Goal: Task Accomplishment & Management: Use online tool/utility

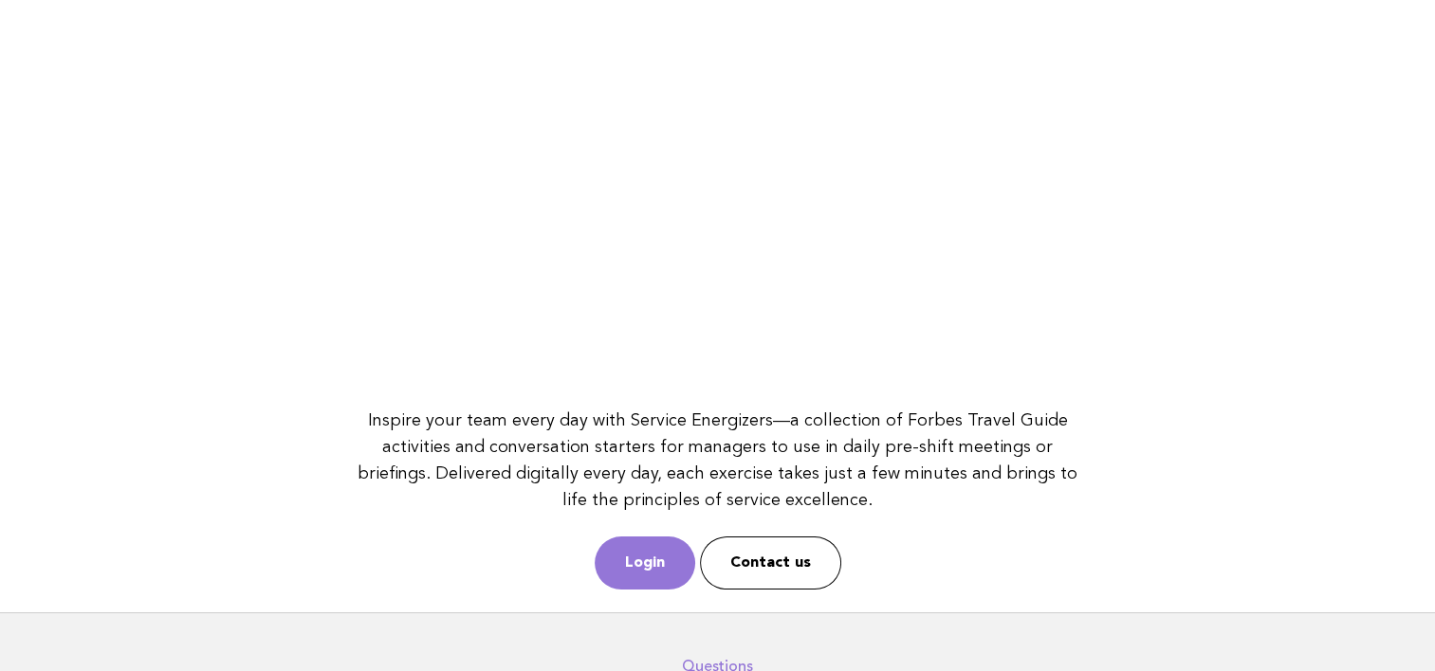
scroll to position [265, 0]
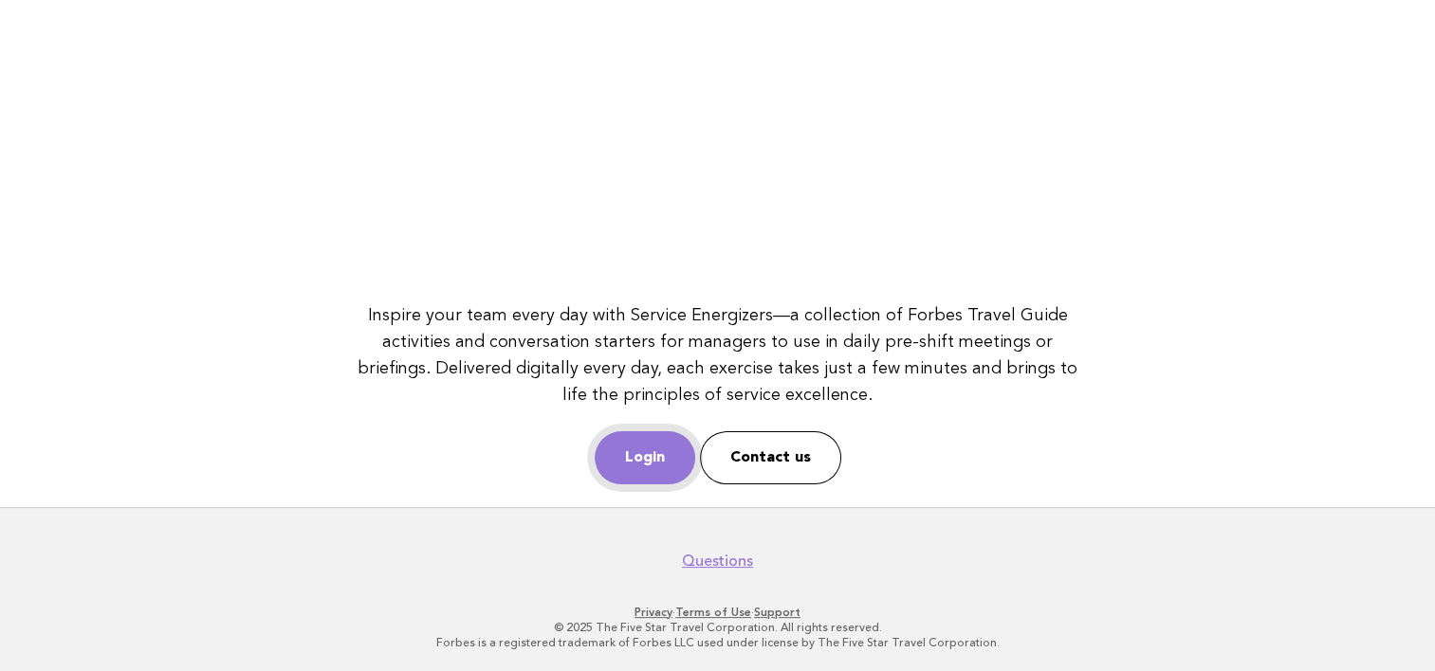
click at [647, 470] on link "Login" at bounding box center [644, 457] width 101 height 53
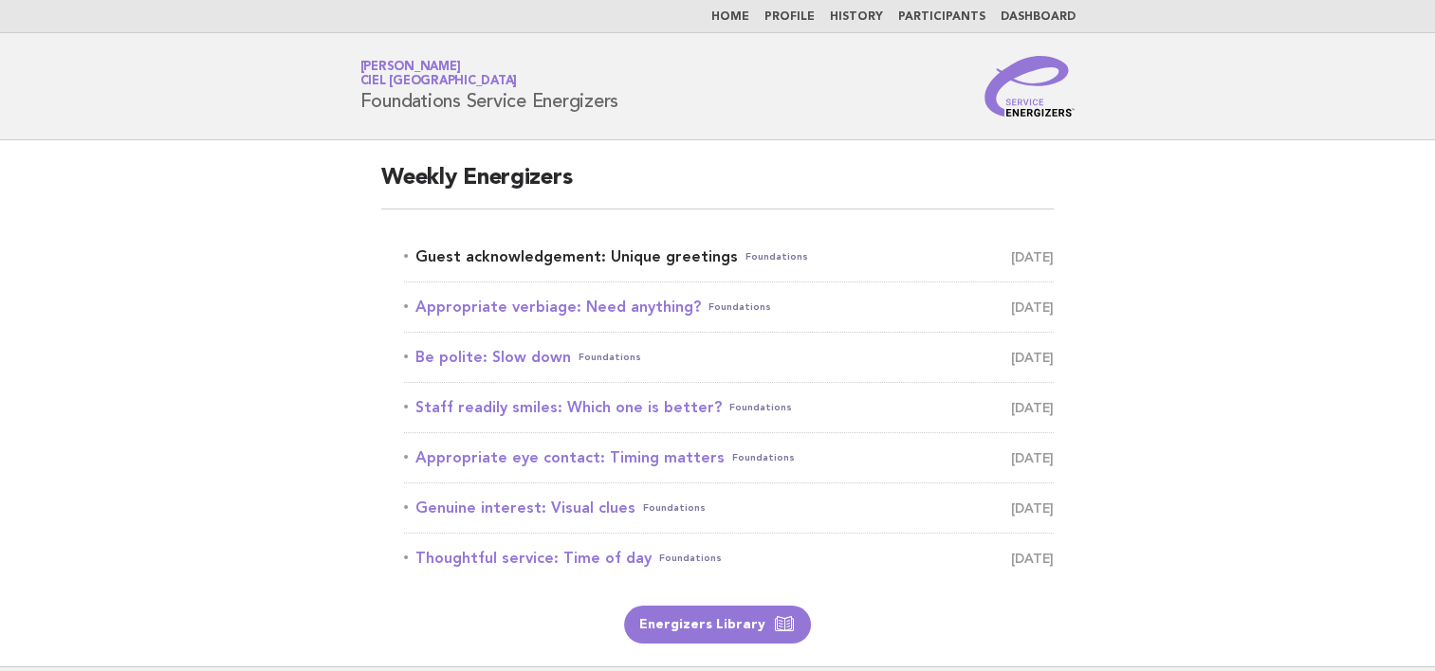
click at [667, 254] on link "Guest acknowledgement: Unique greetings Foundations October 15" at bounding box center [728, 257] width 649 height 27
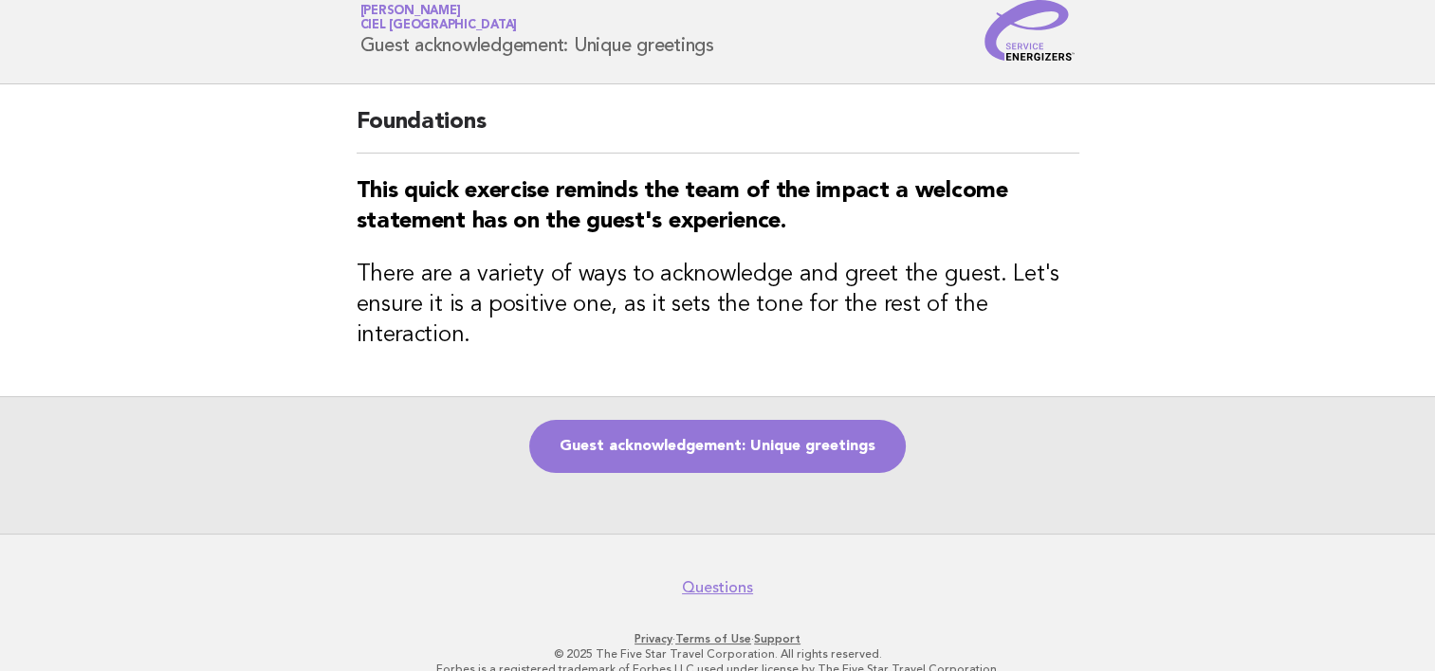
scroll to position [84, 0]
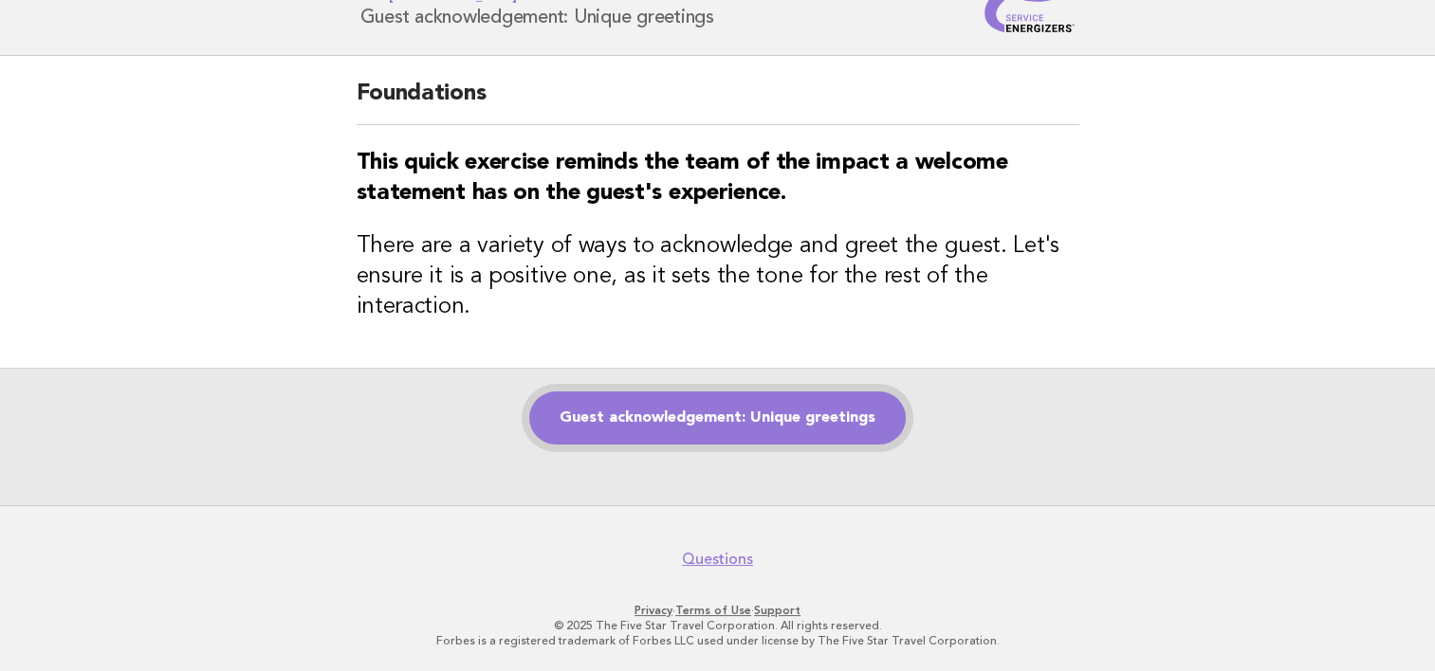
click at [876, 421] on link "Guest acknowledgement: Unique greetings" at bounding box center [717, 418] width 376 height 53
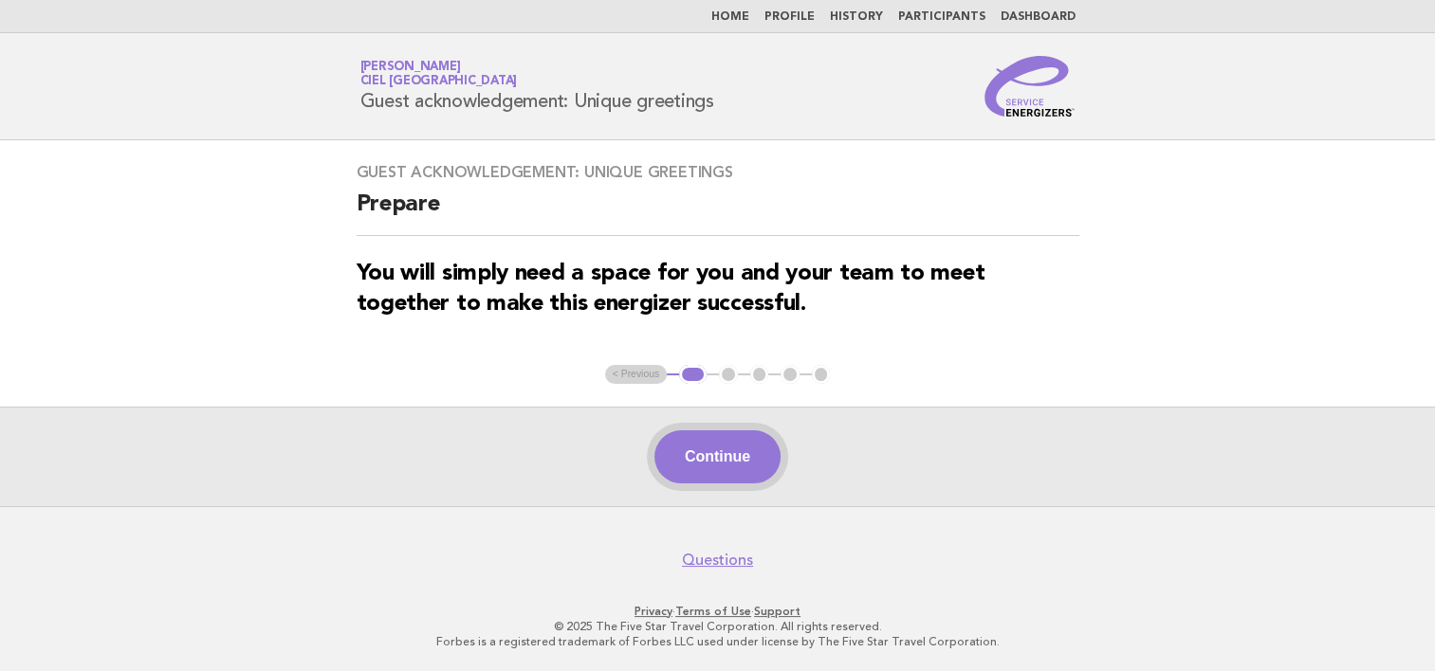
click at [698, 451] on button "Continue" at bounding box center [717, 456] width 126 height 53
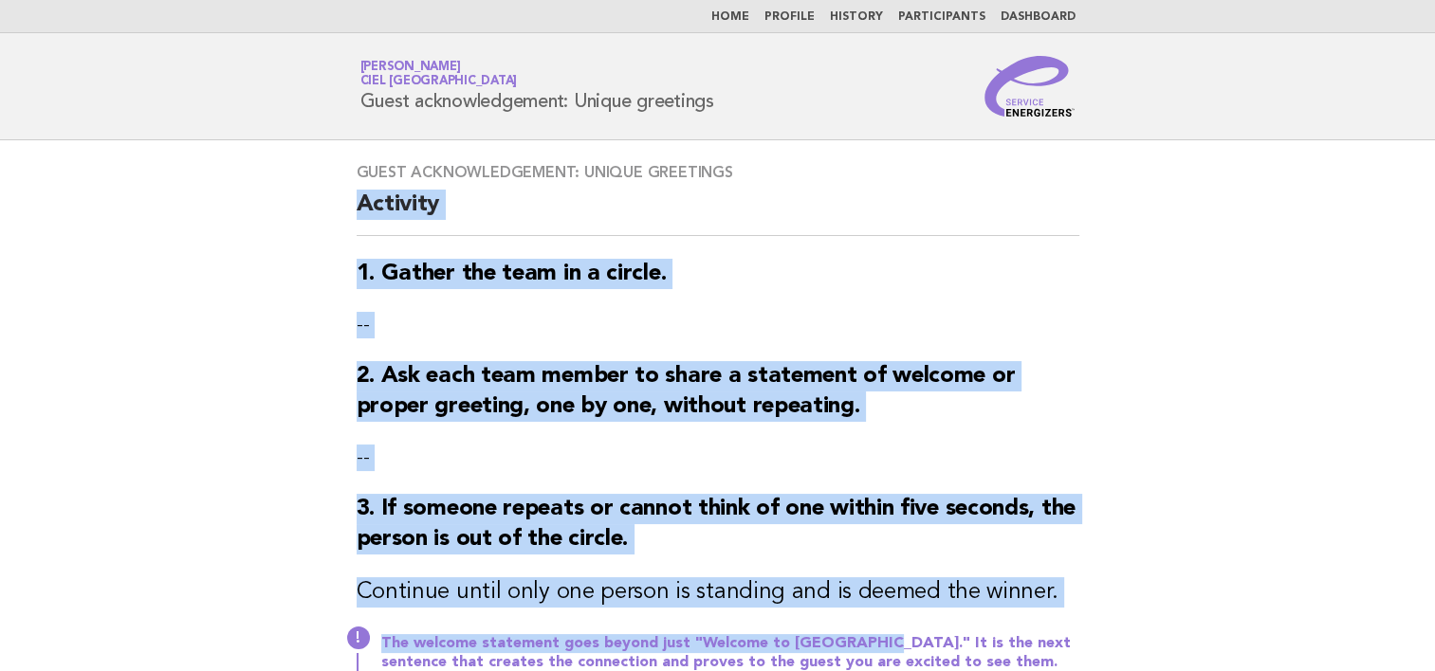
drag, startPoint x: 360, startPoint y: 201, endPoint x: 853, endPoint y: 588, distance: 626.7
click at [853, 588] on div "Guest acknowledgement: Unique greetings Activity 1. Gather the team in a circle…" at bounding box center [718, 428] width 768 height 577
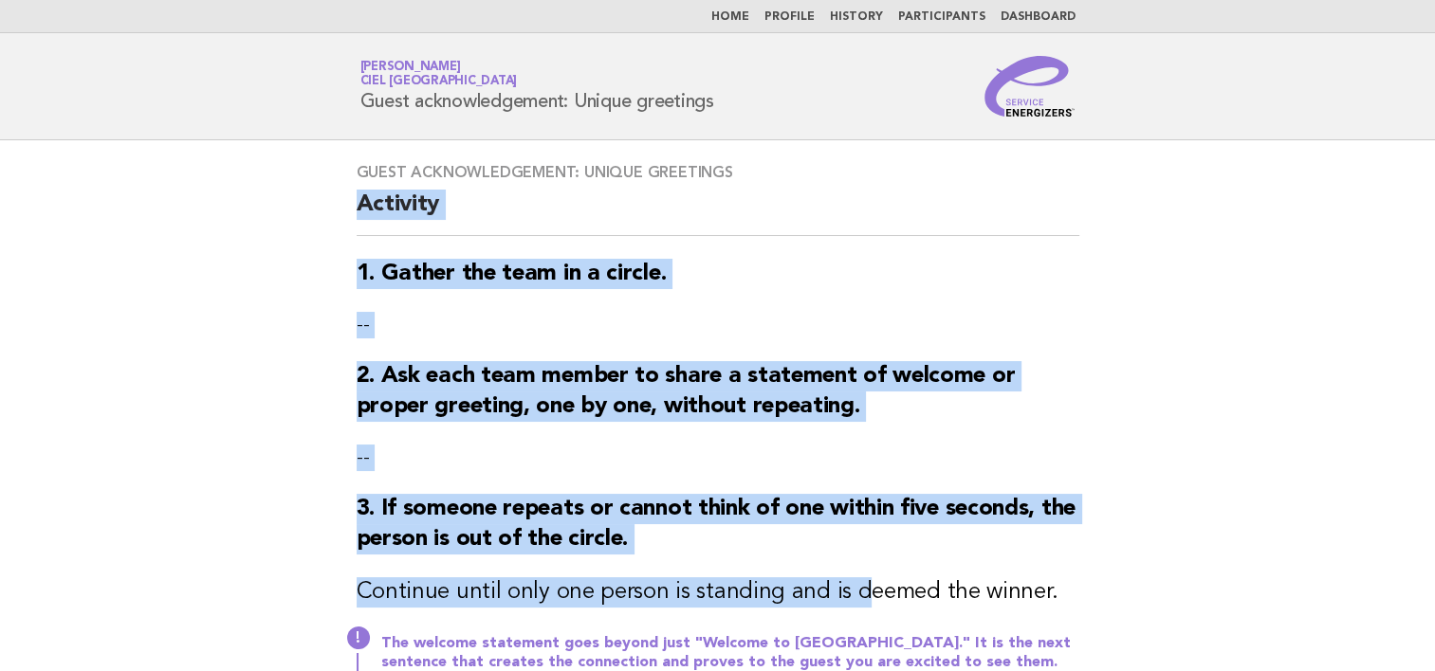
drag, startPoint x: 853, startPoint y: 588, endPoint x: 1066, endPoint y: 349, distance: 319.7
click at [1066, 349] on div "Guest acknowledgement: Unique greetings Activity 1. Gather the team in a circle…" at bounding box center [718, 428] width 768 height 577
click at [1255, 348] on main "Guest acknowledgement: Unique greetings Activity 1. Gather the team in a circle…" at bounding box center [717, 499] width 1435 height 719
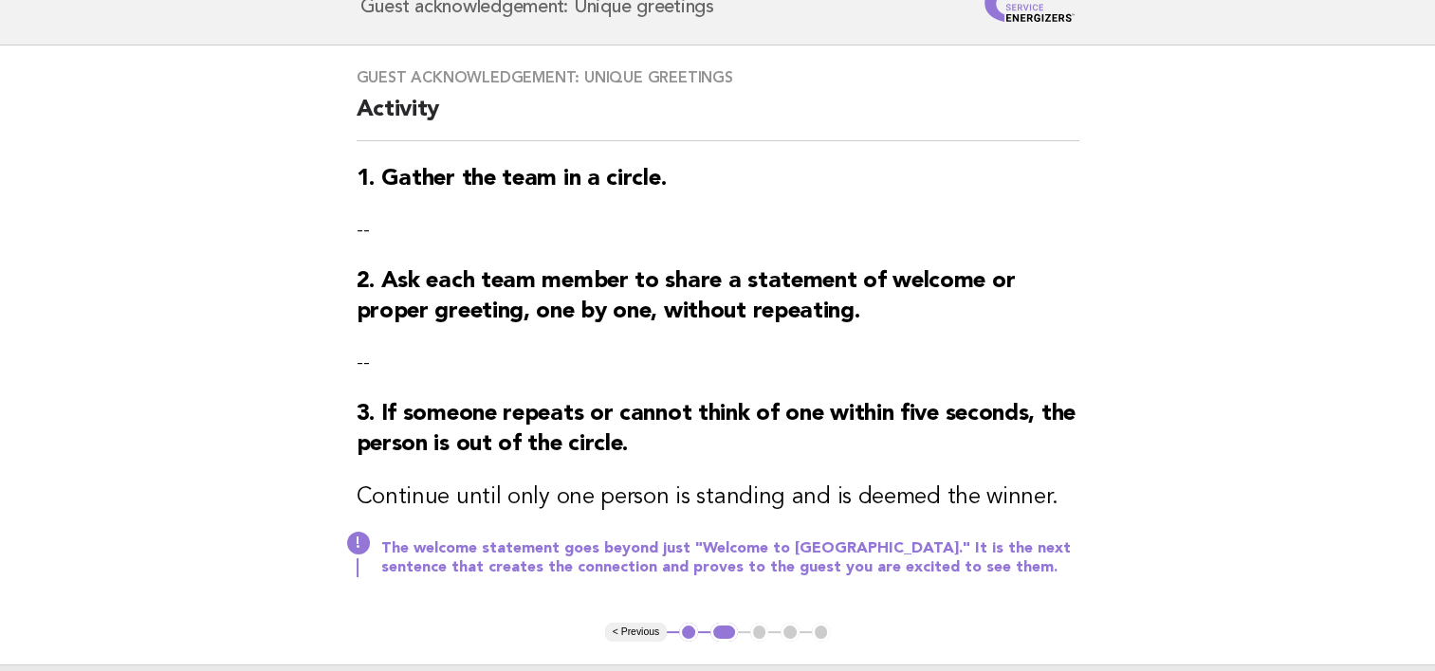
scroll to position [284, 0]
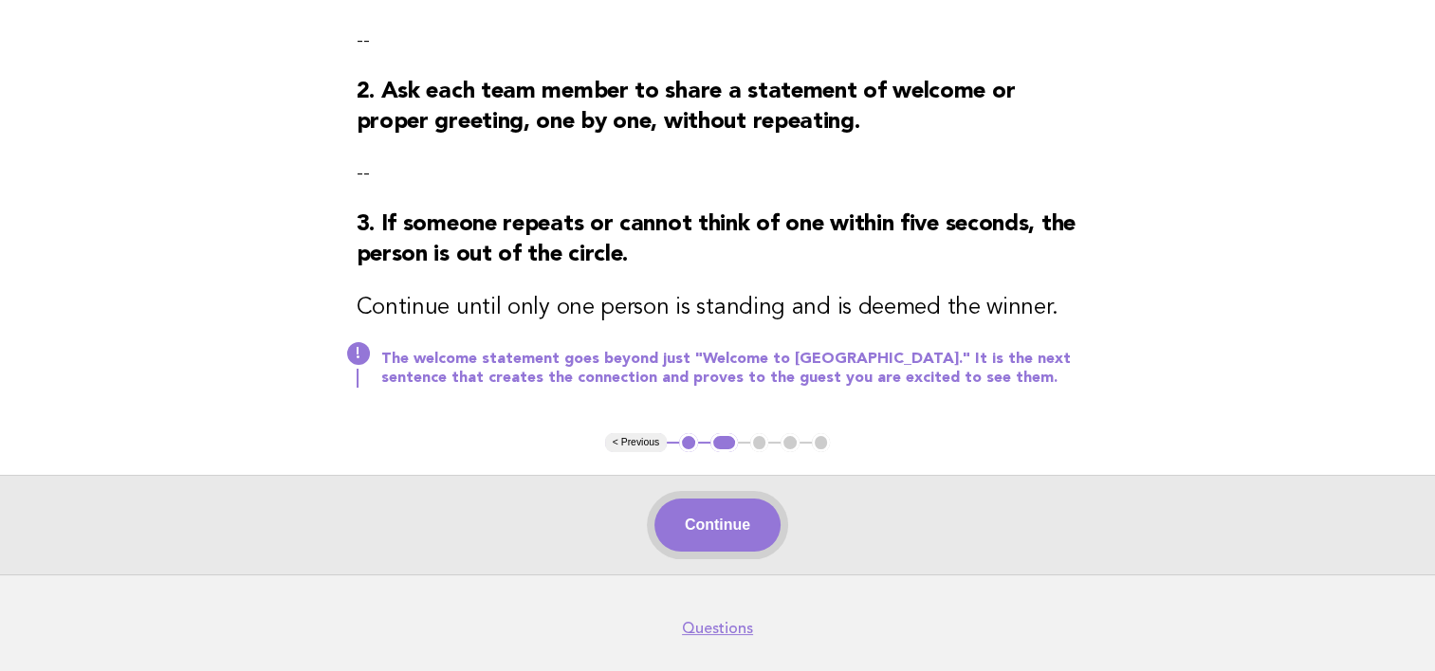
click at [720, 527] on button "Continue" at bounding box center [717, 525] width 126 height 53
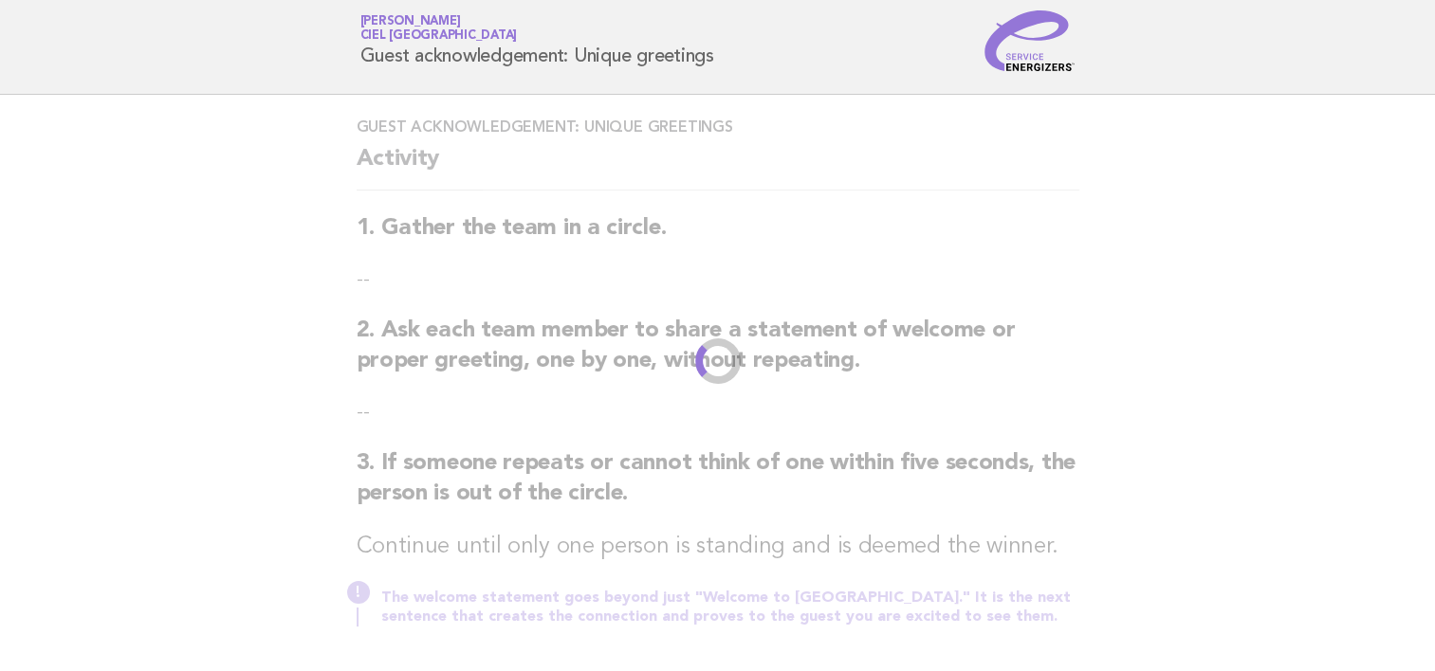
scroll to position [0, 0]
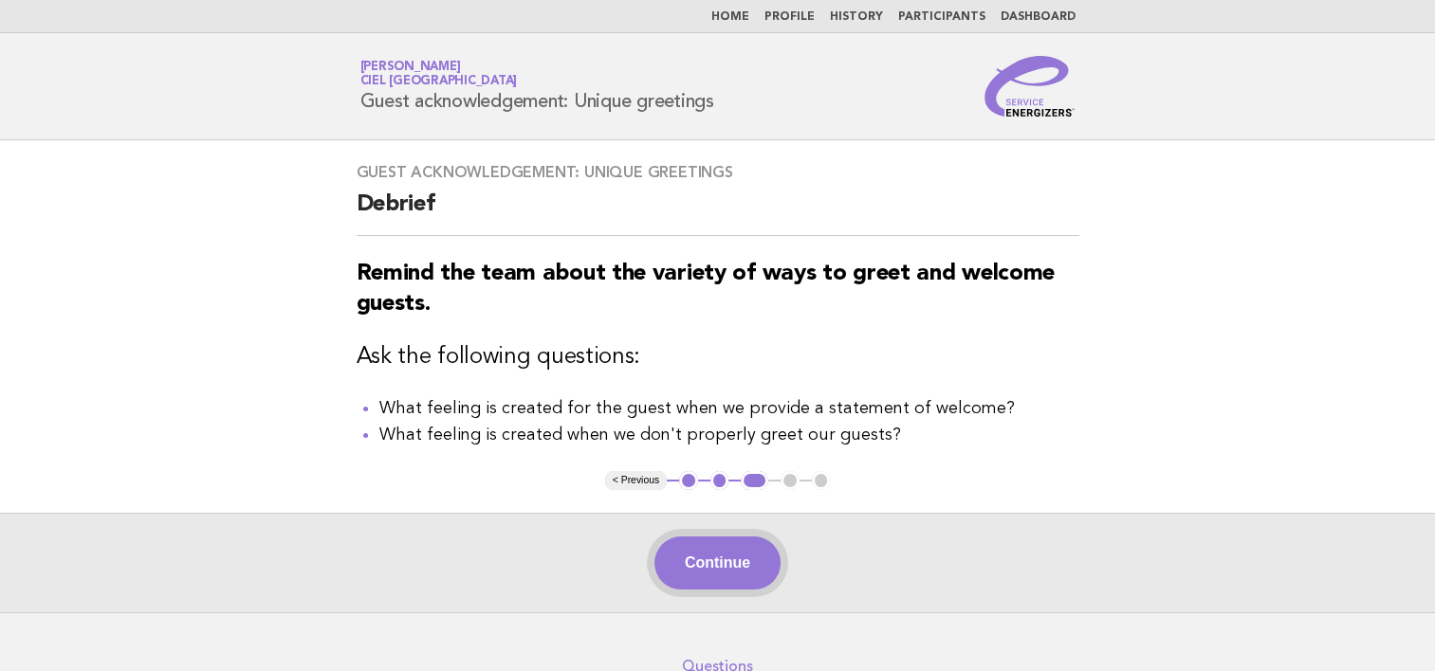
click at [751, 553] on button "Continue" at bounding box center [717, 563] width 126 height 53
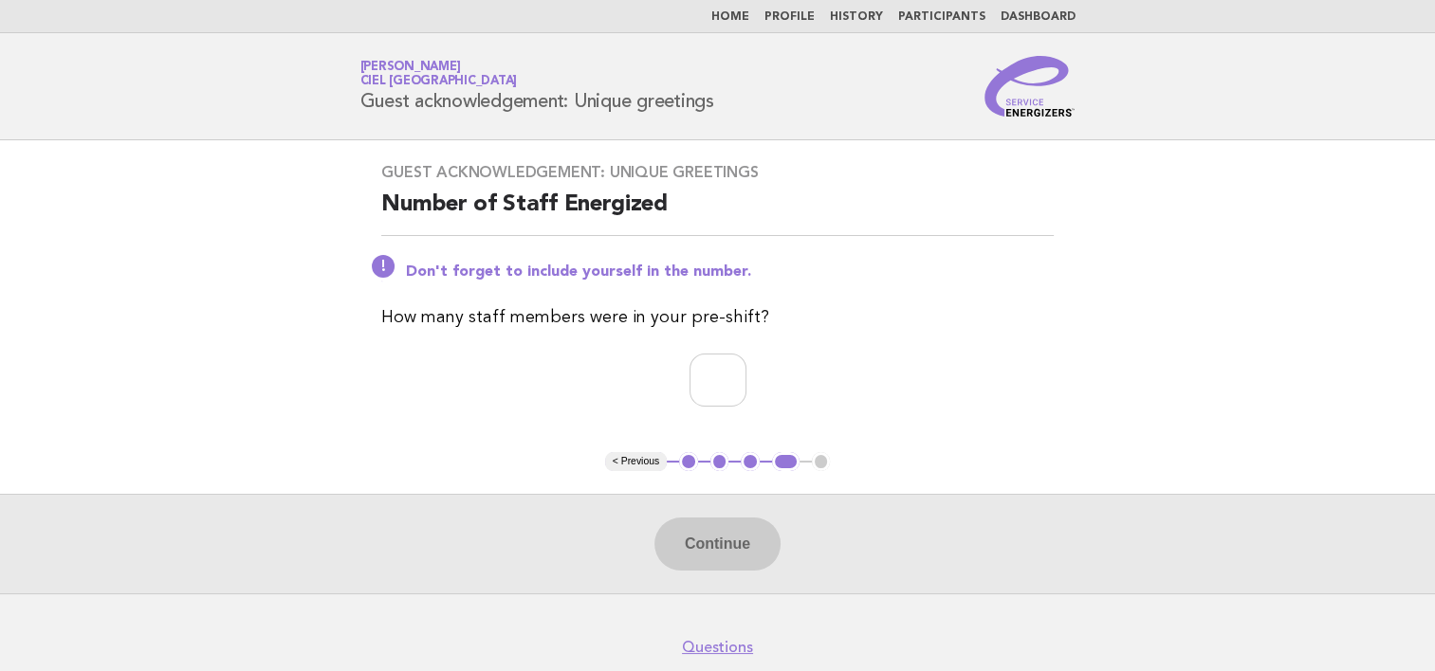
click at [738, 548] on div "Continue" at bounding box center [717, 544] width 1435 height 100
drag, startPoint x: 738, startPoint y: 548, endPoint x: 919, endPoint y: 411, distance: 227.4
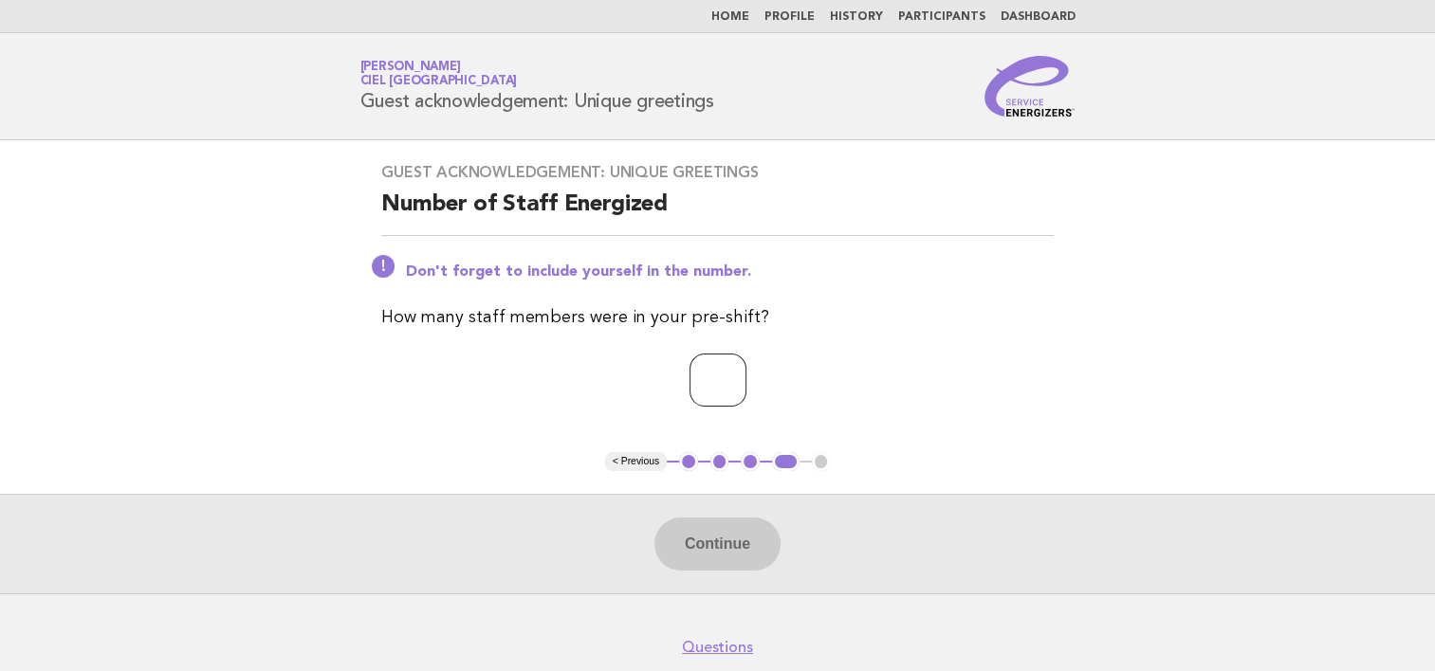
click at [919, 411] on div "Guest acknowledgement: Unique greetings Number of Staff Energized Don't forget …" at bounding box center [717, 296] width 718 height 312
click at [746, 383] on input "*" at bounding box center [717, 380] width 57 height 53
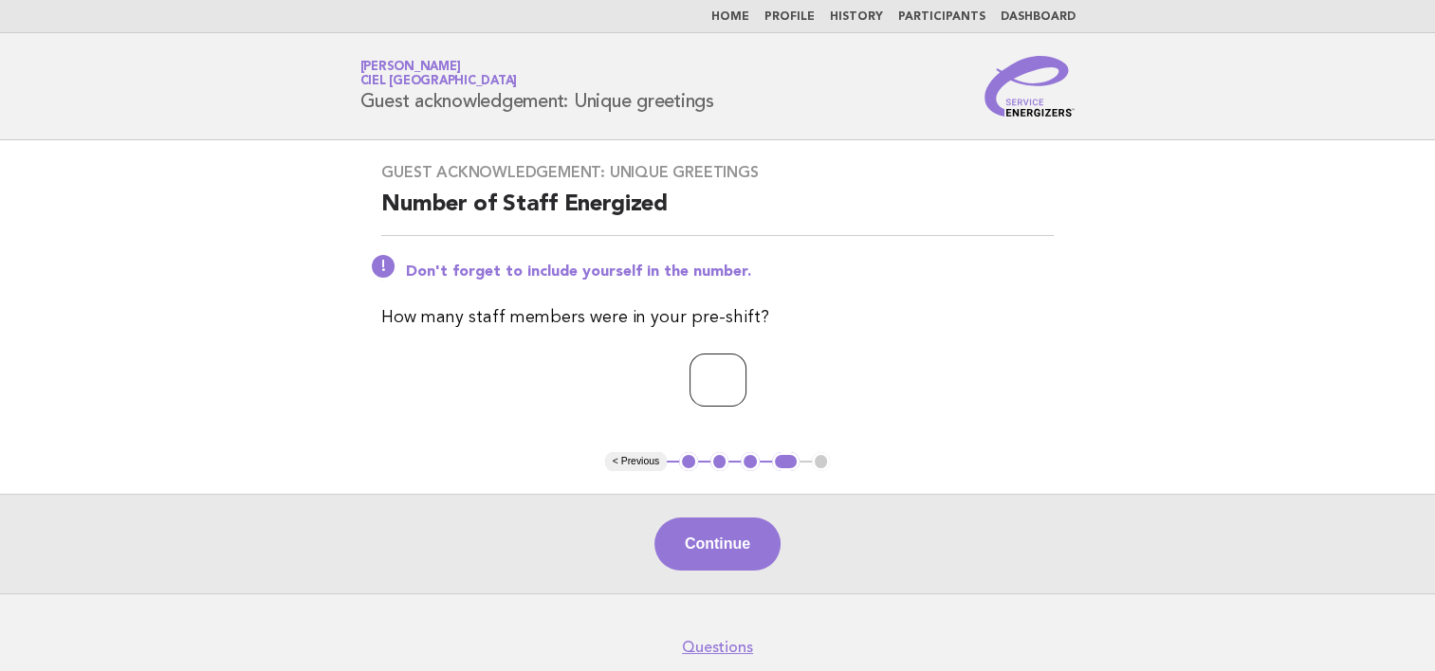
click at [746, 383] on input "*" at bounding box center [717, 380] width 57 height 53
click at [746, 373] on input "*" at bounding box center [717, 380] width 57 height 53
type input "**"
click at [746, 373] on input "**" at bounding box center [717, 380] width 57 height 53
click at [727, 539] on button "Continue" at bounding box center [717, 544] width 126 height 53
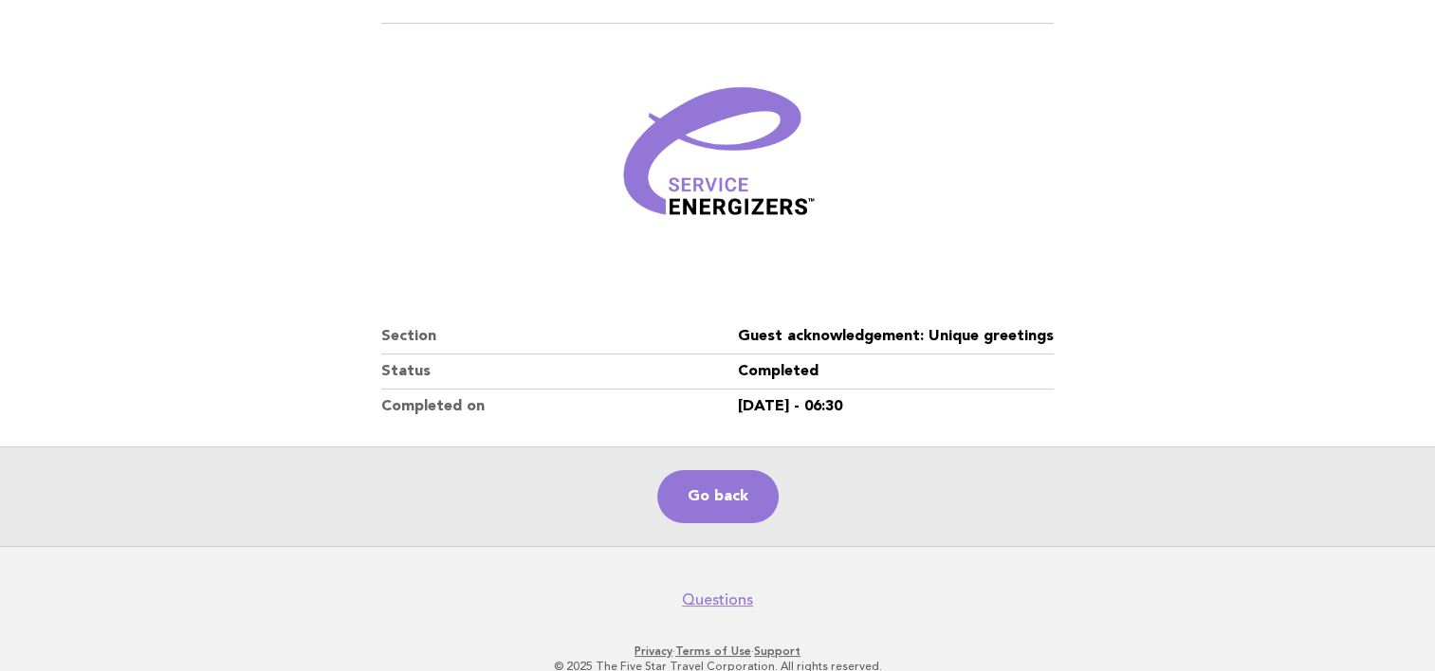
scroll to position [225, 0]
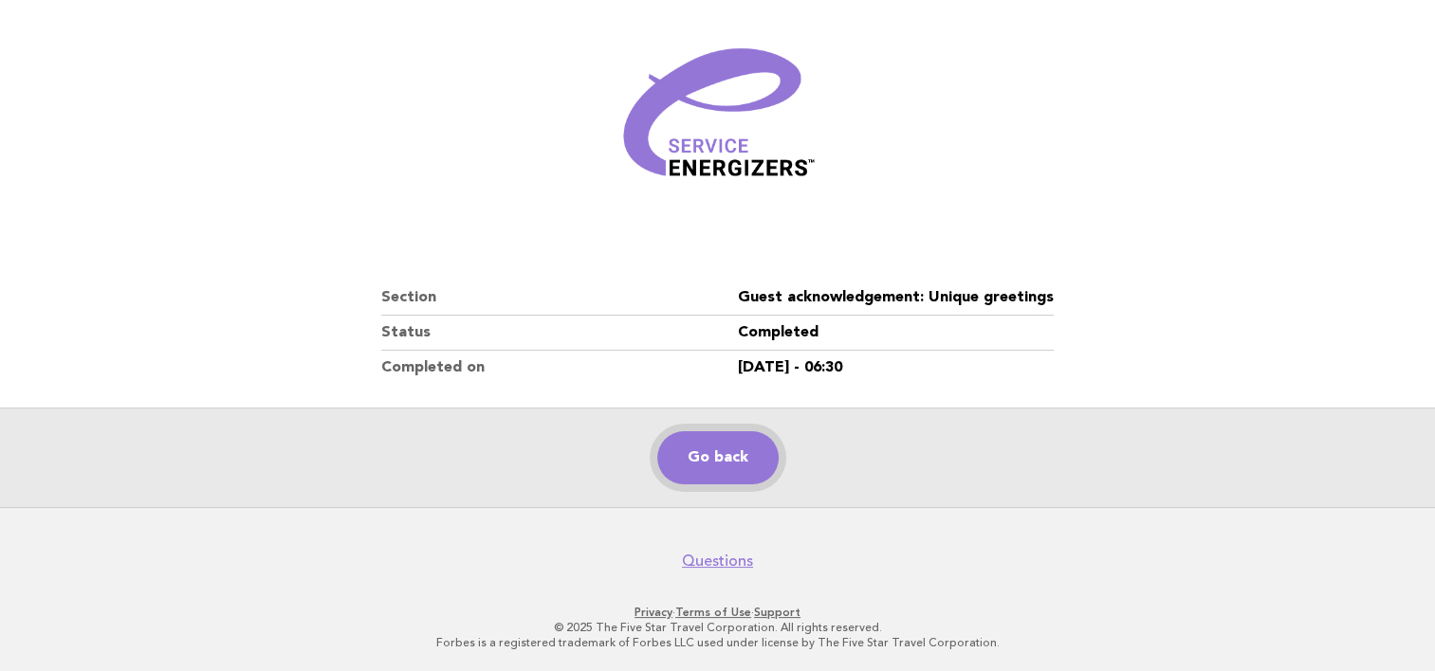
click at [743, 454] on link "Go back" at bounding box center [717, 457] width 121 height 53
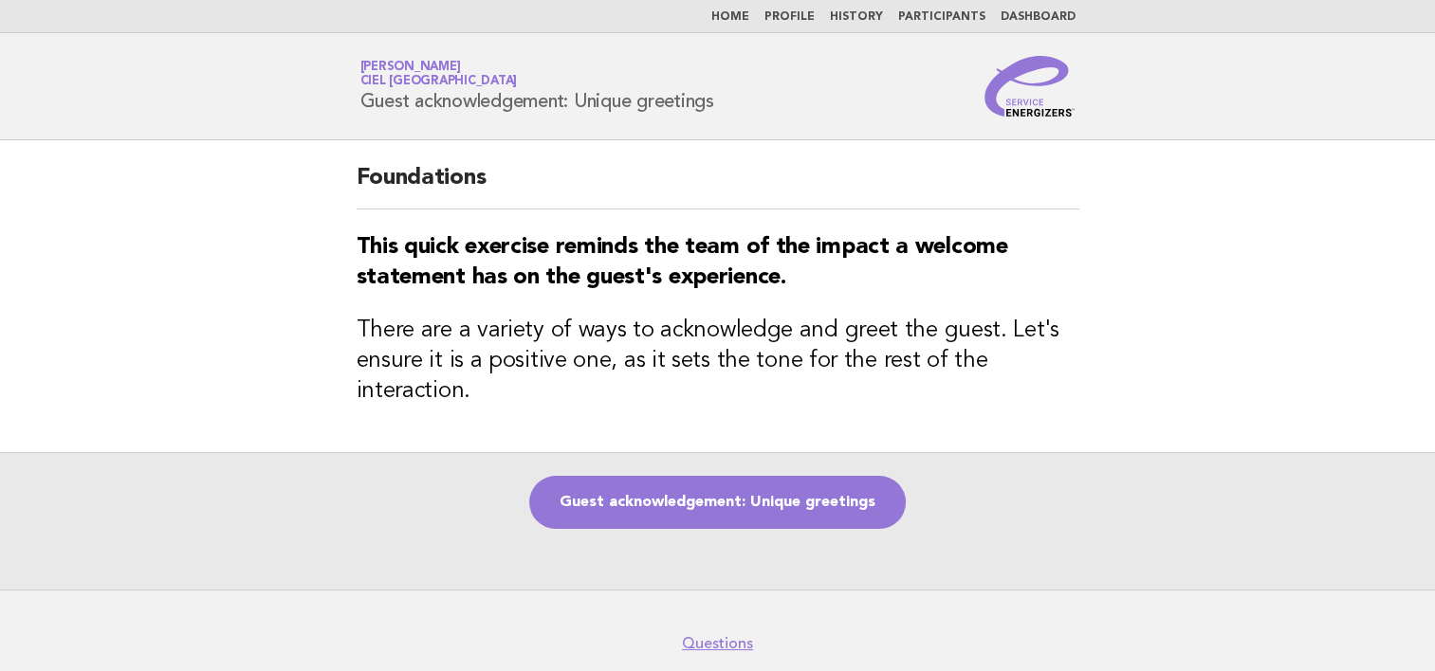
click at [1028, 15] on link "Dashboard" at bounding box center [1037, 16] width 75 height 11
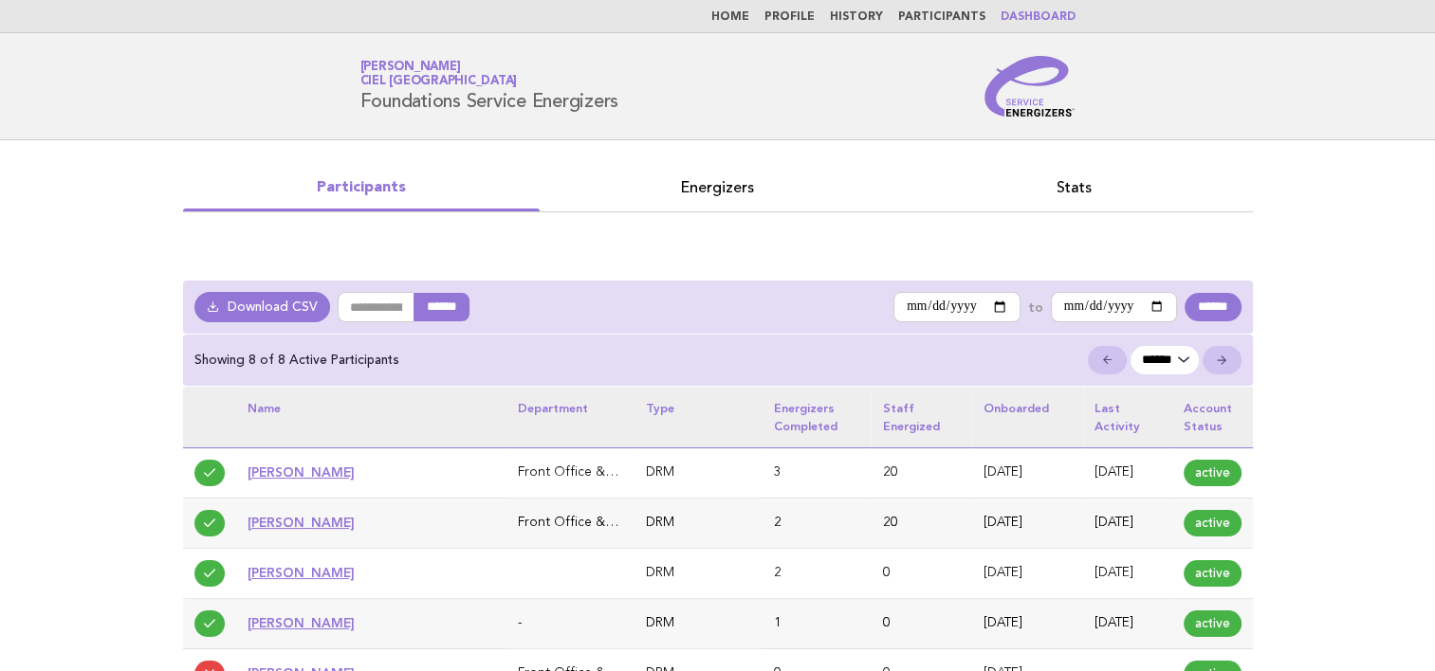
click at [701, 184] on link "Energizers" at bounding box center [717, 187] width 356 height 27
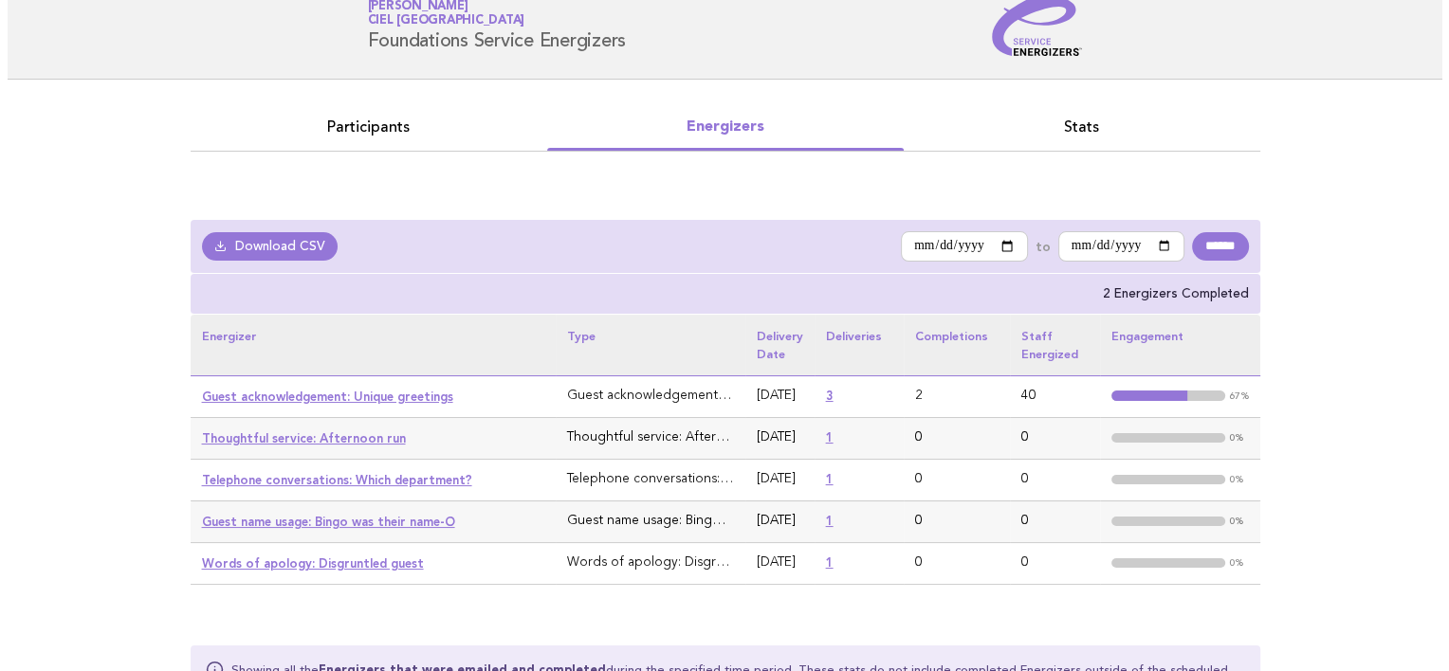
scroll to position [95, 0]
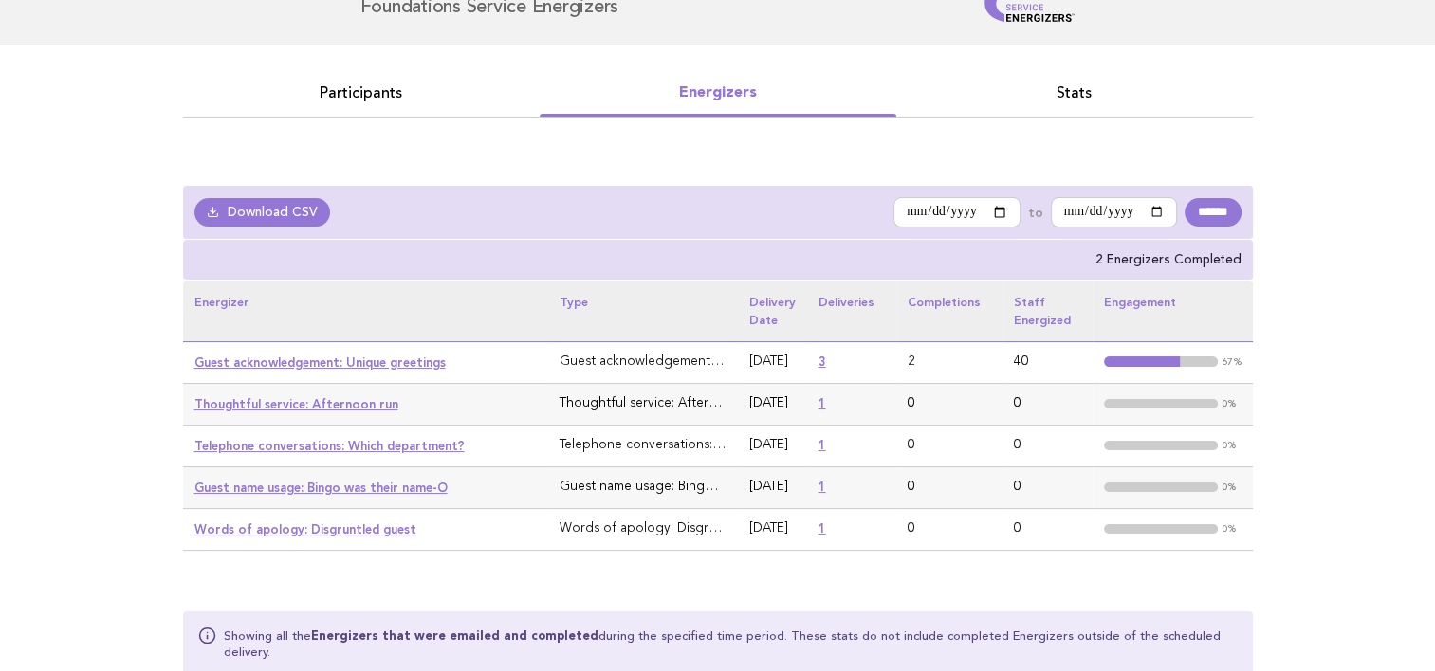
click at [818, 362] on link "3" at bounding box center [822, 362] width 8 height 14
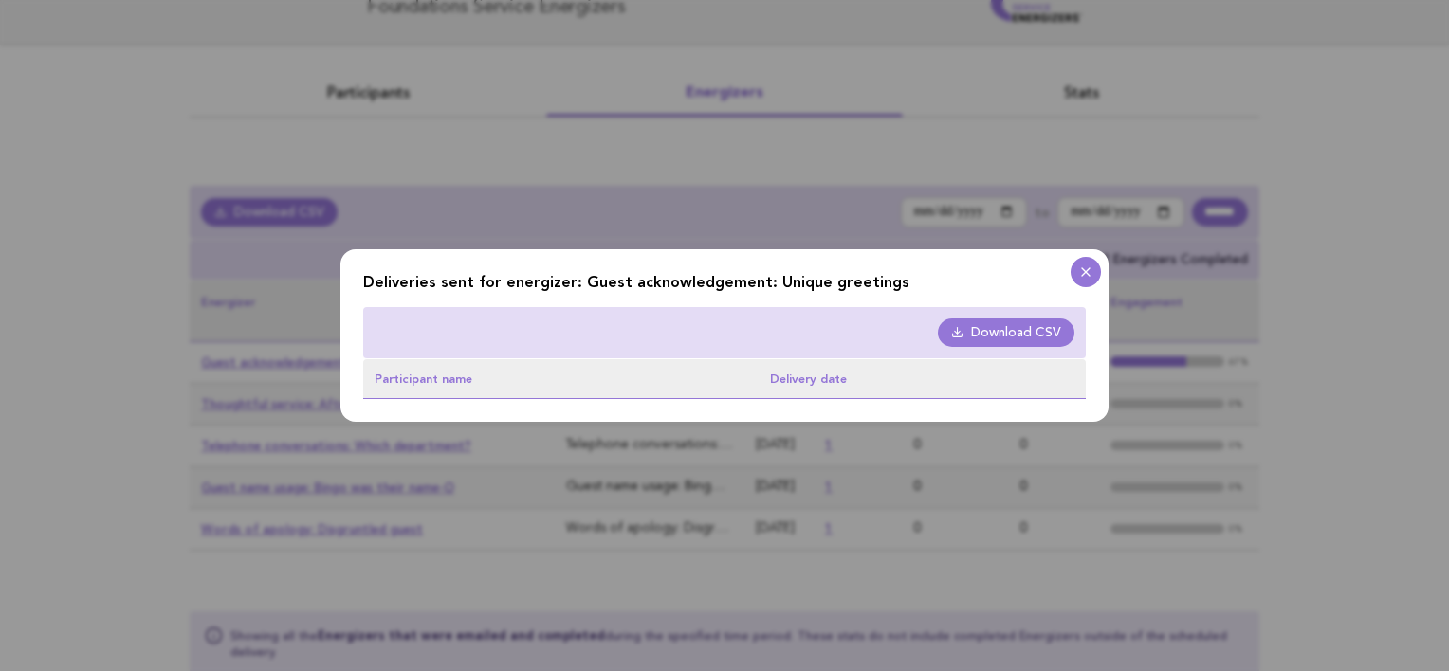
click at [1049, 330] on link "Download CSV" at bounding box center [1006, 333] width 137 height 28
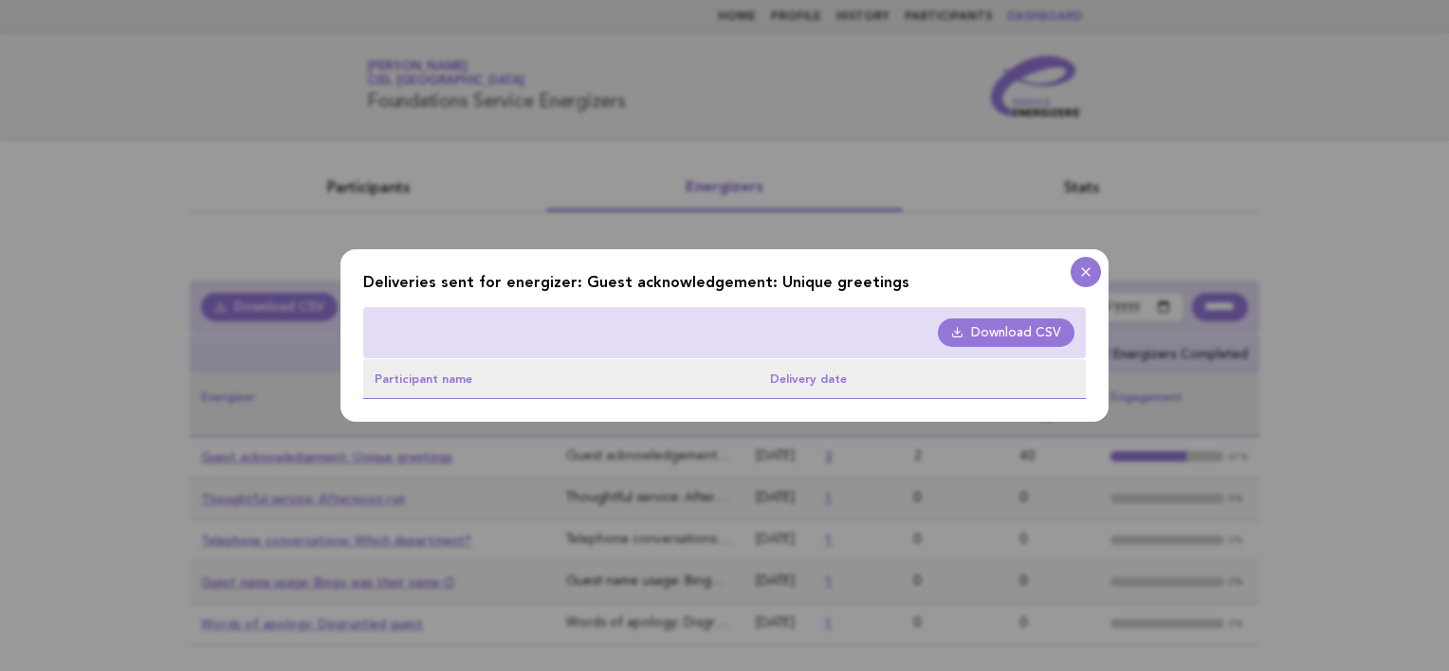
drag, startPoint x: 1392, startPoint y: 76, endPoint x: 1334, endPoint y: 107, distance: 65.8
click at [1108, 249] on dialog "Deliveries sent for energizer: Guest acknowledgement: Unique greetings Download…" at bounding box center [724, 336] width 768 height 174
click at [1083, 270] on icon at bounding box center [1085, 272] width 23 height 15
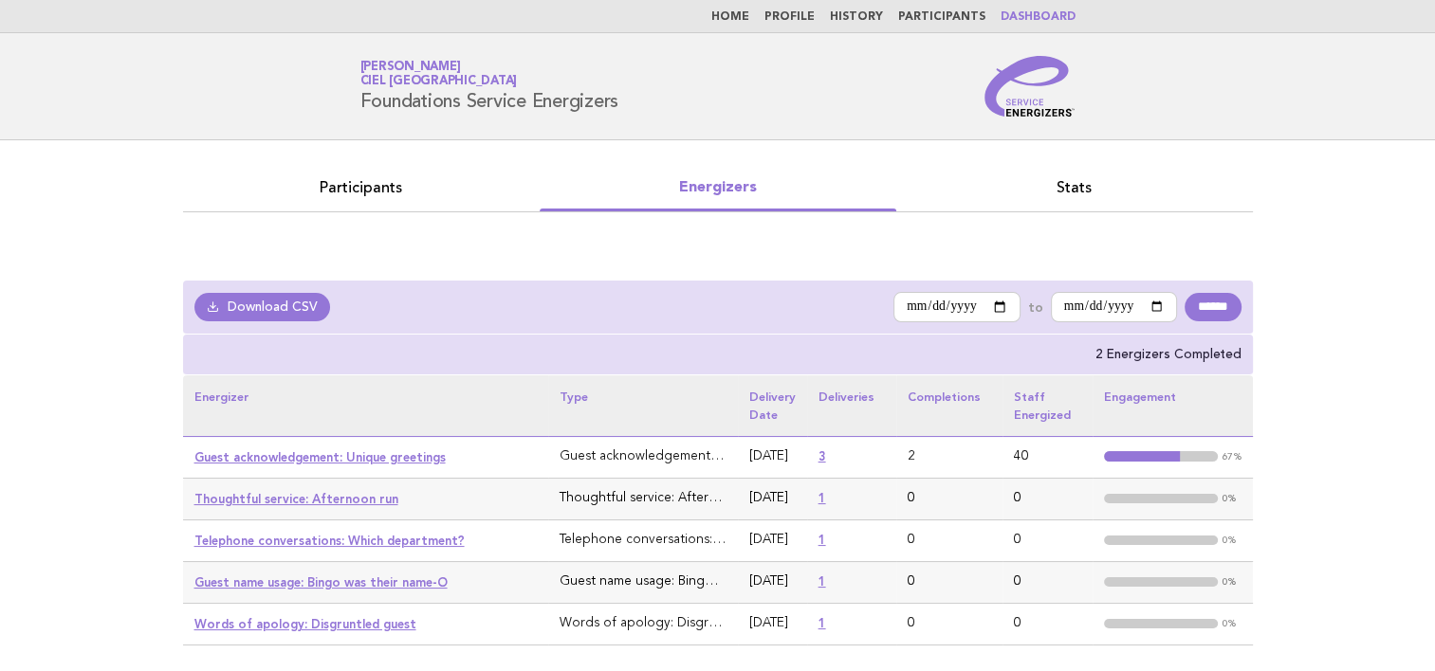
click at [1186, 456] on span at bounding box center [1161, 456] width 114 height 10
click at [1187, 456] on span at bounding box center [1161, 456] width 114 height 10
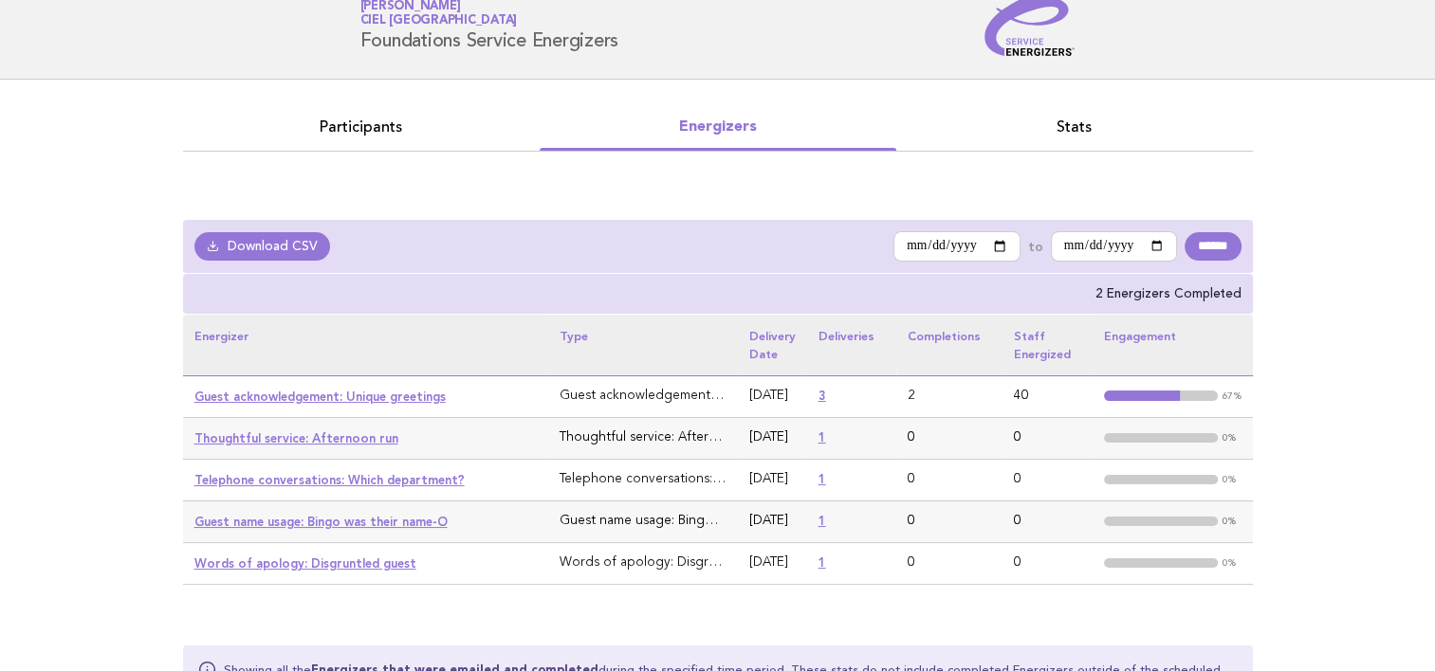
scroll to position [95, 0]
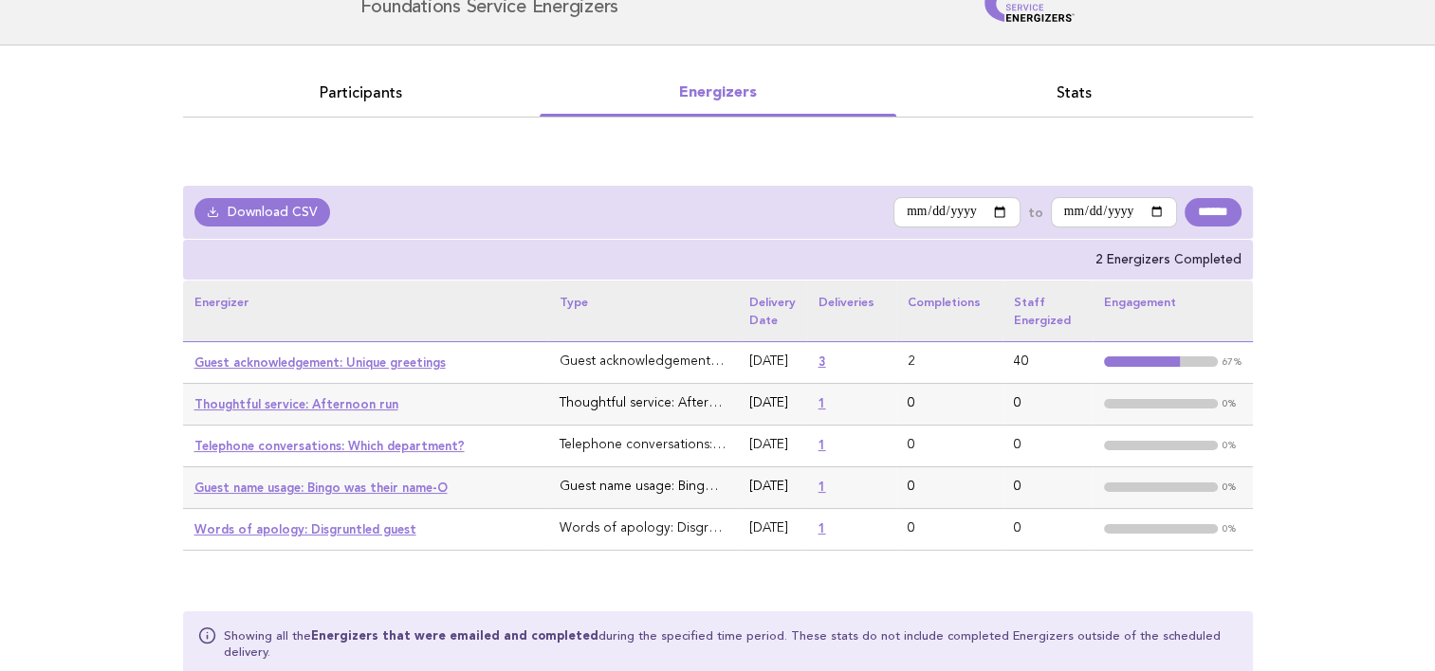
click at [1132, 357] on strong at bounding box center [1142, 361] width 76 height 10
click at [311, 216] on link "Download CSV" at bounding box center [262, 212] width 137 height 28
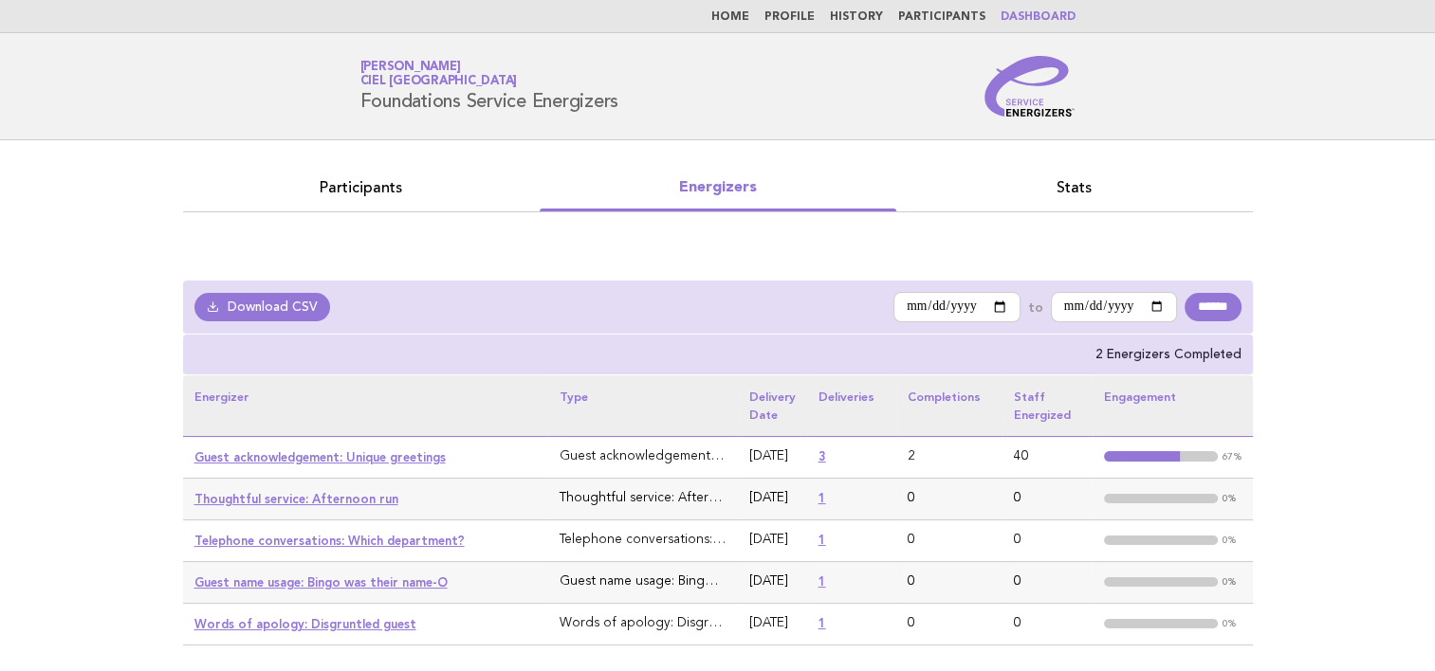
click at [819, 239] on div "Participants Energizers Stats" at bounding box center [718, 193] width 1100 height 106
click at [1073, 192] on link "Stats" at bounding box center [1074, 187] width 356 height 27
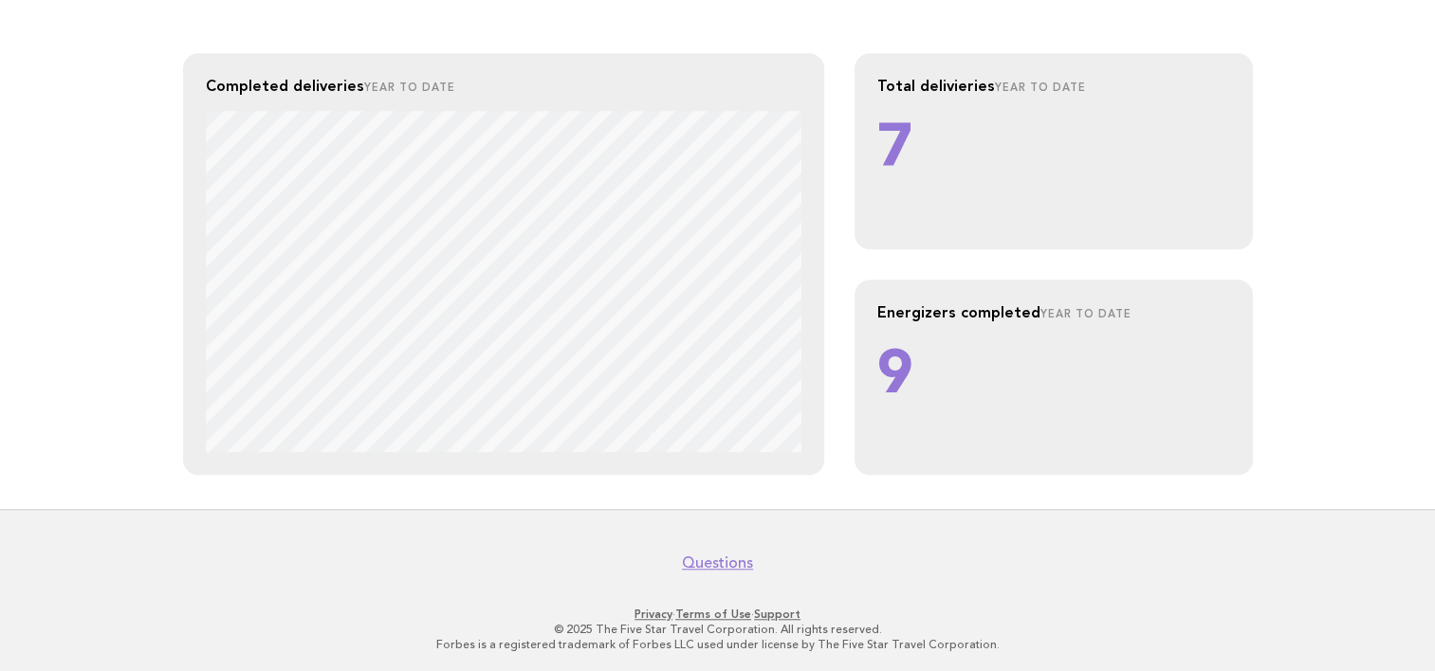
scroll to position [1540, 0]
click at [901, 372] on p "9" at bounding box center [1053, 376] width 353 height 81
click at [893, 312] on h2 "Energizers completed Year to date" at bounding box center [1053, 311] width 353 height 20
click at [905, 187] on p "7" at bounding box center [1053, 149] width 353 height 81
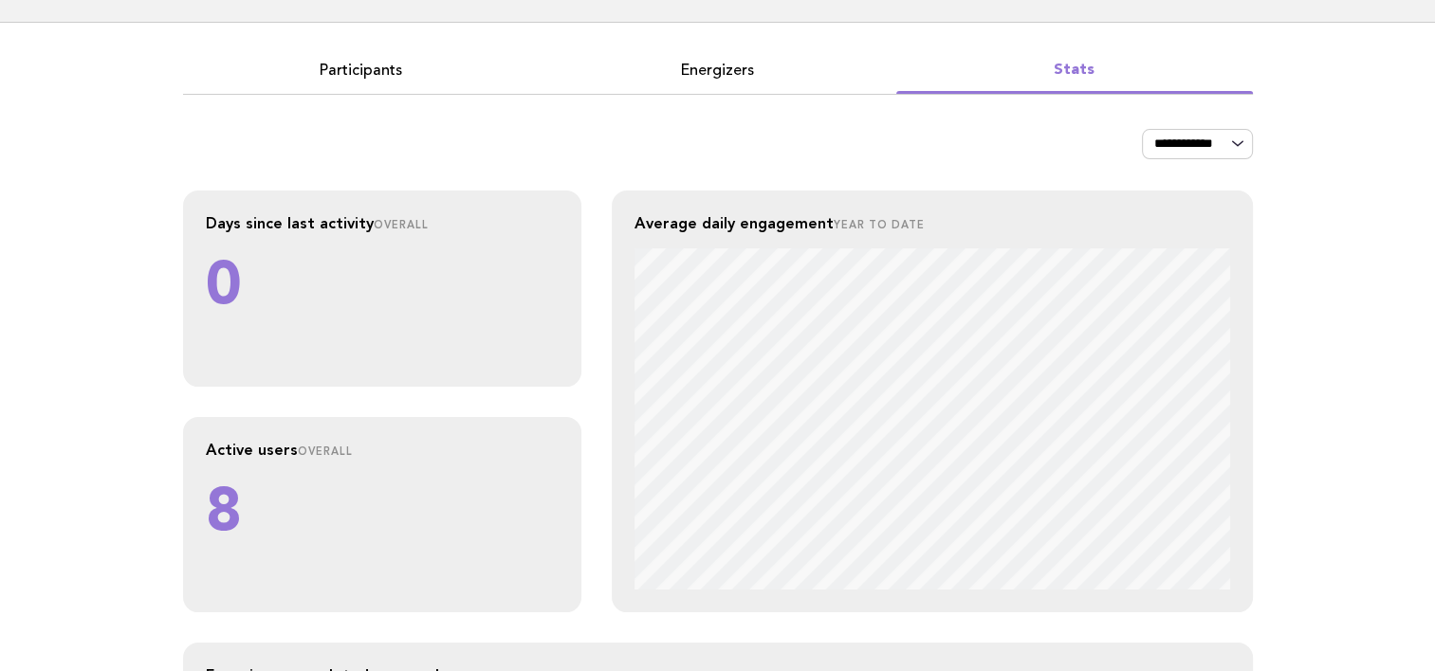
scroll to position [0, 0]
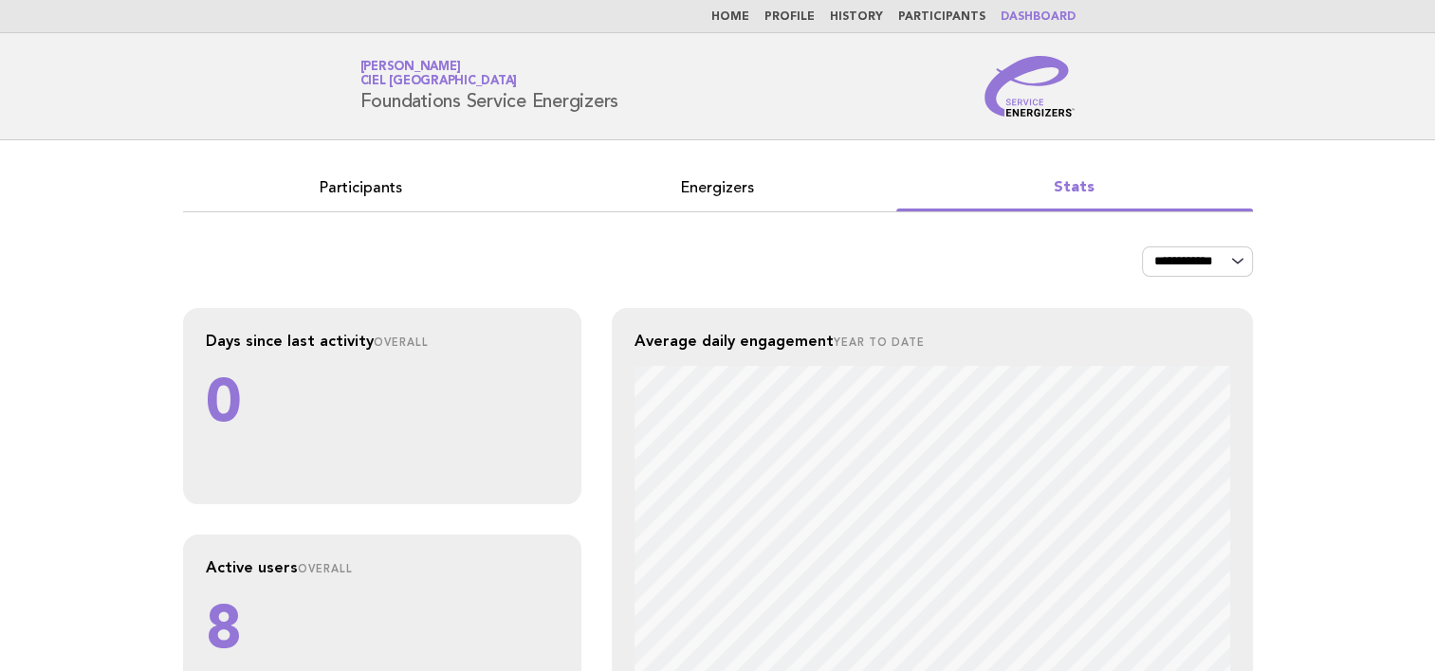
click at [713, 188] on link "Energizers" at bounding box center [717, 187] width 356 height 27
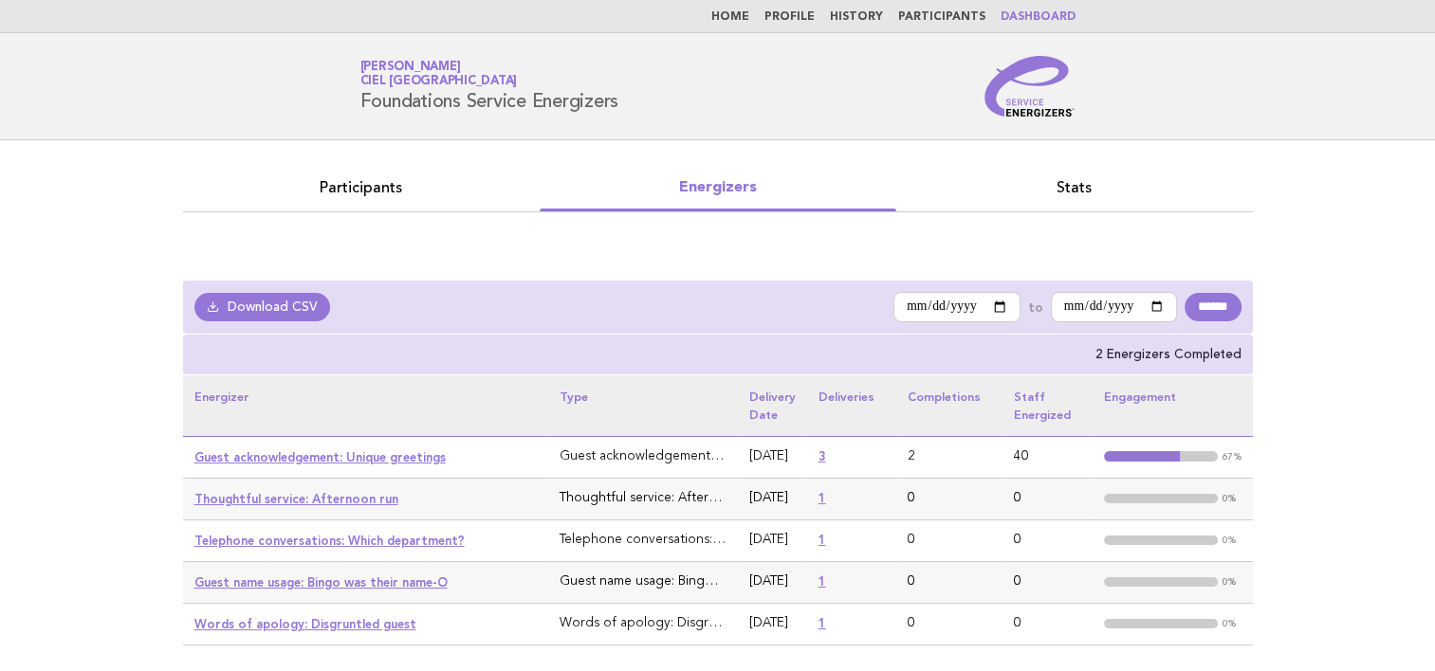
click at [1024, 61] on img at bounding box center [1029, 86] width 91 height 61
